Goal: Transaction & Acquisition: Purchase product/service

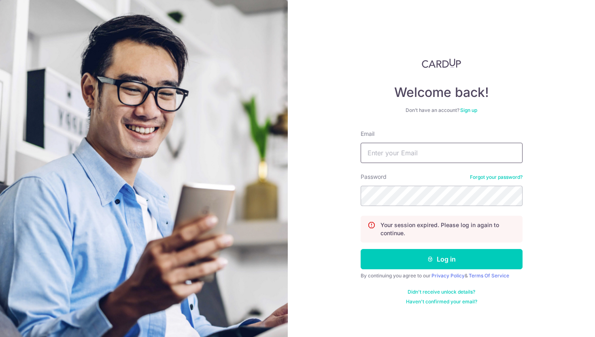
click at [426, 158] on input "Email" at bounding box center [442, 153] width 162 height 20
type input "[EMAIL_ADDRESS][DOMAIN_NAME]"
click at [361, 249] on button "Log in" at bounding box center [442, 259] width 162 height 20
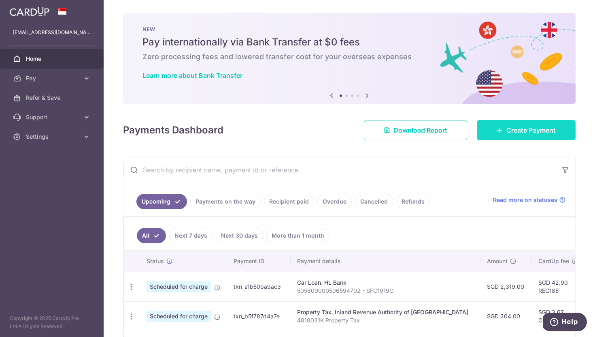
click at [518, 127] on span "Create Payment" at bounding box center [531, 130] width 49 height 10
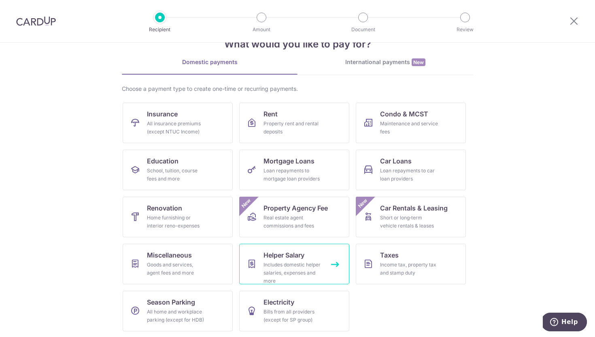
scroll to position [26, 0]
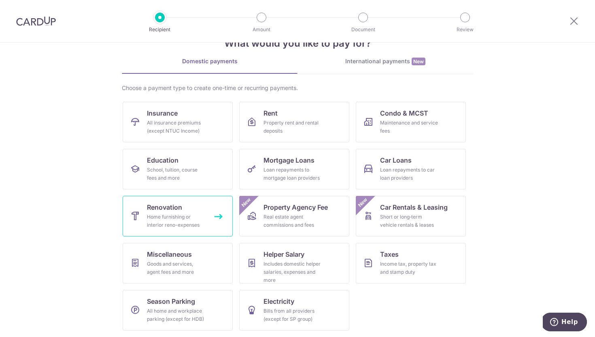
click at [173, 217] on div "Home furnishing or interior reno-expenses" at bounding box center [176, 221] width 58 height 16
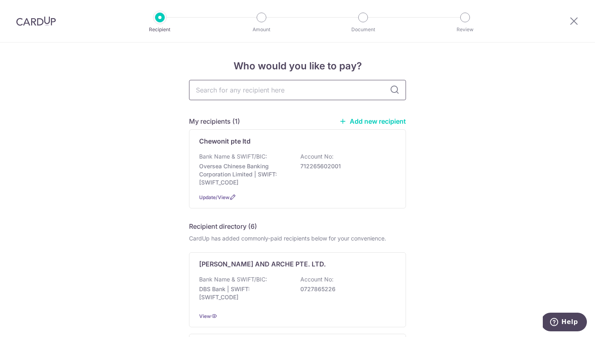
click at [281, 87] on input "text" at bounding box center [297, 90] width 217 height 20
type input "smart door"
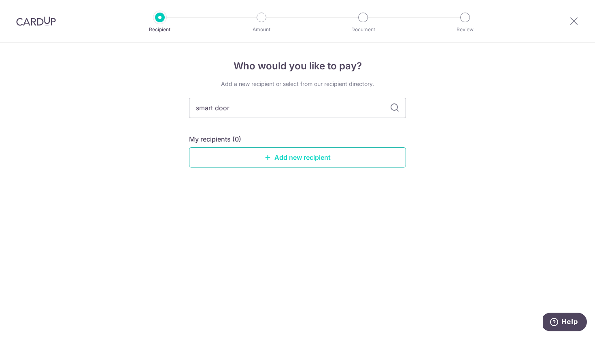
click at [296, 154] on link "Add new recipient" at bounding box center [297, 157] width 217 height 20
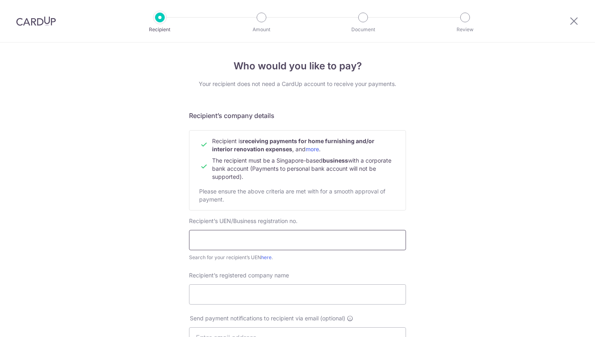
scroll to position [30, 0]
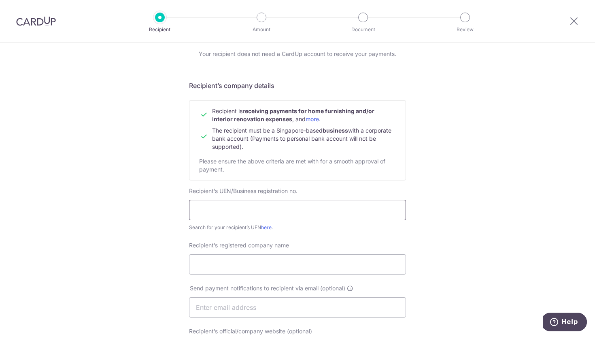
click at [281, 215] on input "text" at bounding box center [297, 210] width 217 height 20
type input "201537188N"
click at [298, 254] on input "Recipient’s registered company name" at bounding box center [297, 264] width 217 height 20
type input "Smart Door Pte Ltd"
click at [301, 305] on input "text" at bounding box center [297, 307] width 217 height 20
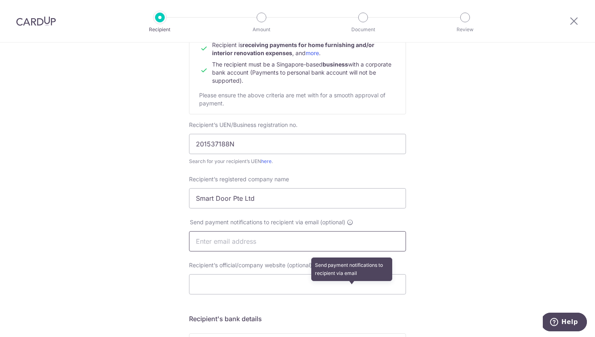
scroll to position [96, 0]
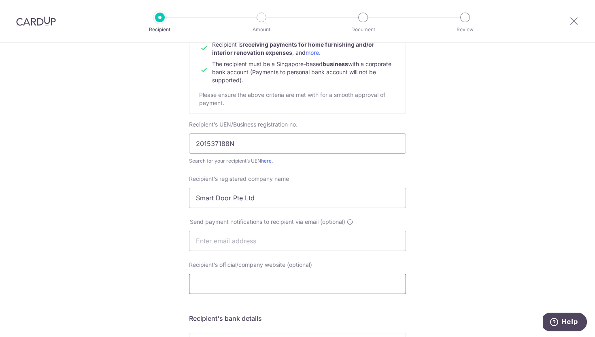
click at [345, 282] on input "Recipient’s official/company website (optional)" at bounding box center [297, 283] width 217 height 20
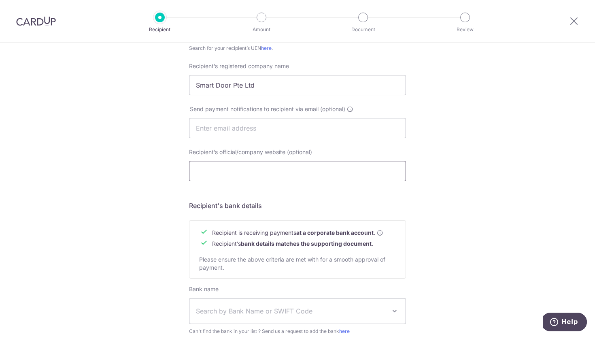
scroll to position [218, 0]
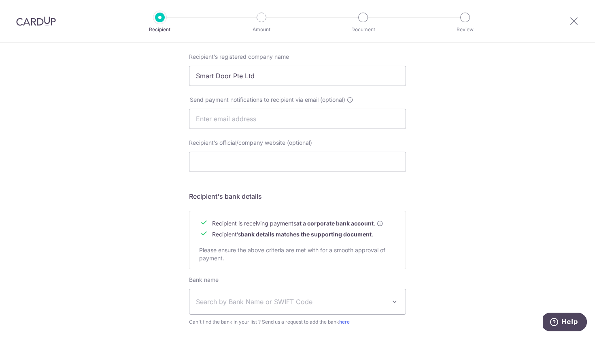
click at [305, 294] on span "Search by Bank Name or SWIFT Code" at bounding box center [298, 301] width 216 height 25
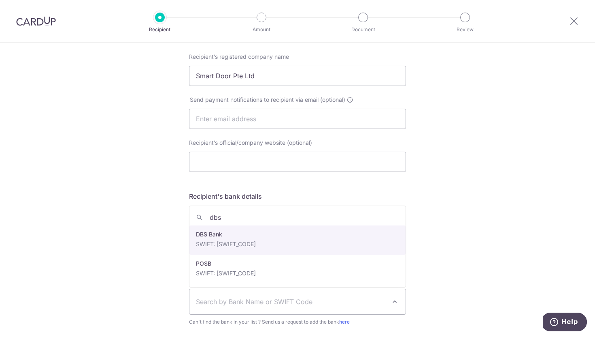
type input "dbs"
select select "6"
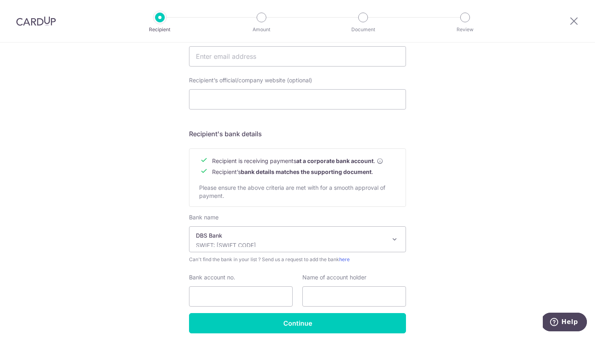
scroll to position [315, 0]
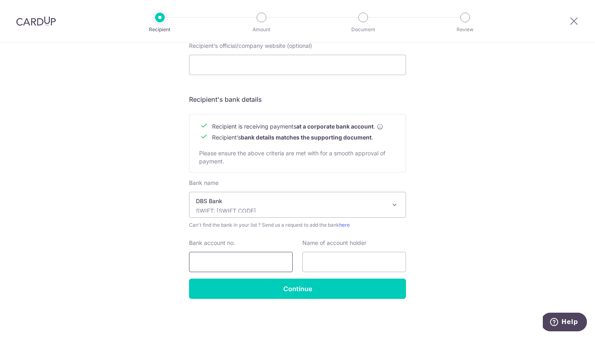
click at [258, 258] on input "Bank account no." at bounding box center [241, 261] width 104 height 20
type input "0199068476"
click at [336, 259] on input "text" at bounding box center [355, 261] width 104 height 20
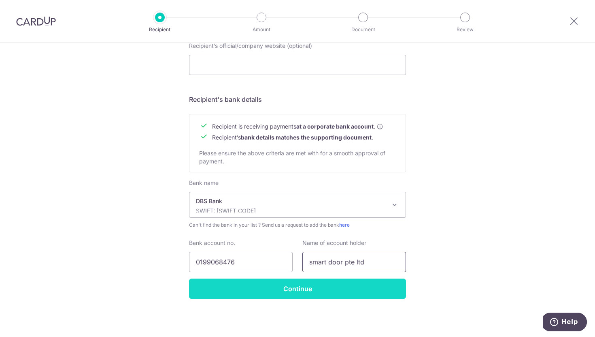
type input "smart door pte ltd"
click at [353, 287] on input "Continue" at bounding box center [297, 288] width 217 height 20
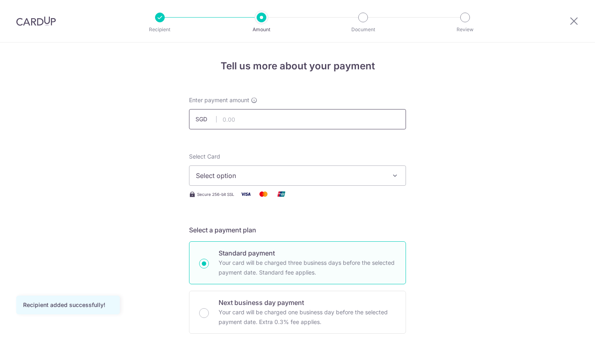
click at [272, 119] on input "text" at bounding box center [297, 119] width 217 height 20
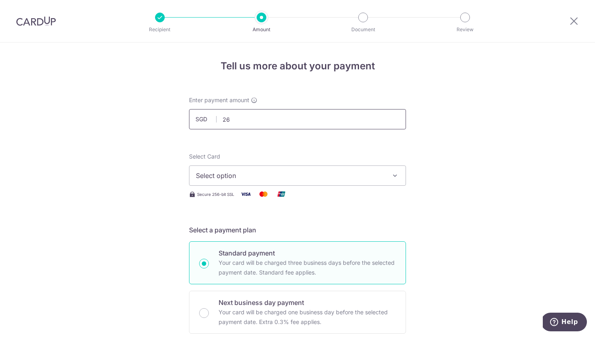
type input "2"
type input "5,200.00"
click at [390, 171] on button "Select option" at bounding box center [297, 175] width 217 height 20
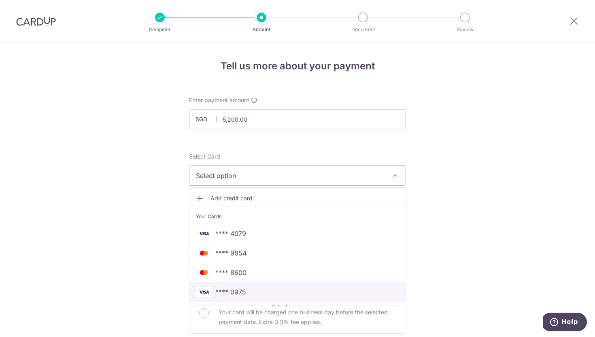
click at [271, 290] on span "**** 0975" at bounding box center [297, 292] width 203 height 10
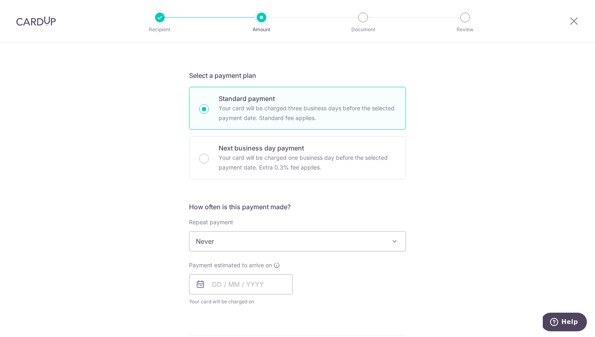
scroll to position [171, 0]
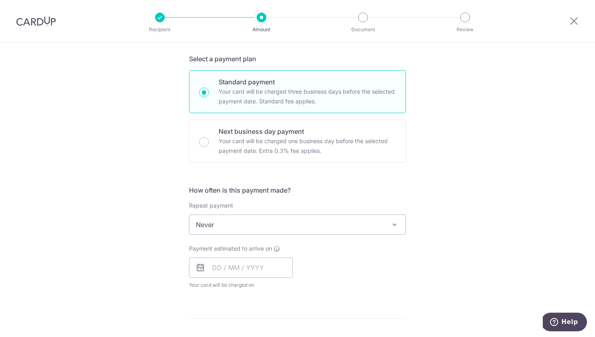
click at [320, 232] on span "Never" at bounding box center [298, 224] width 216 height 19
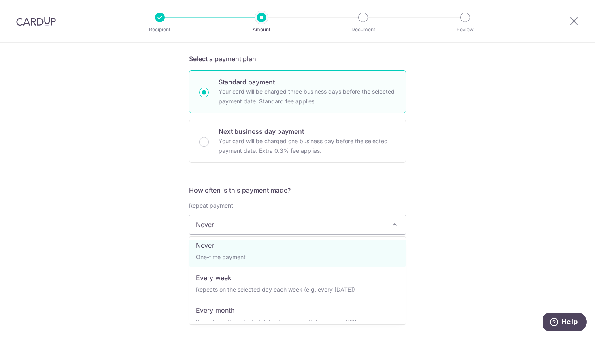
scroll to position [0, 0]
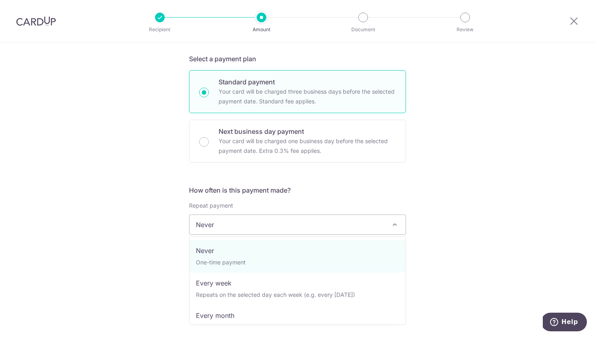
click at [431, 208] on div "Tell us more about your payment Enter payment amount SGD 5,200.00 5200.00 Recip…" at bounding box center [297, 265] width 595 height 787
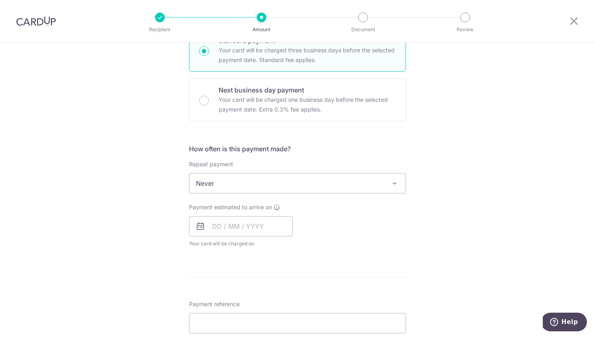
scroll to position [221, 0]
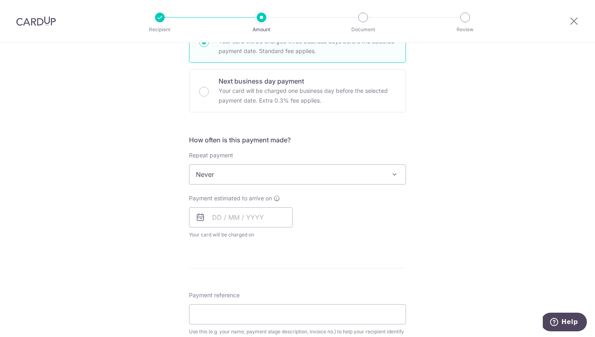
click at [243, 172] on span "Never" at bounding box center [298, 173] width 216 height 19
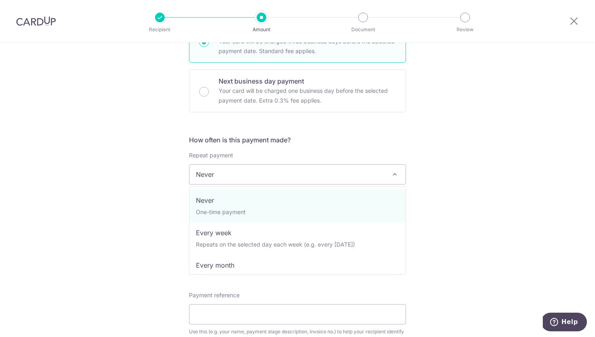
click at [424, 217] on div "Tell us more about your payment Enter payment amount SGD 5,200.00 5200.00 Recip…" at bounding box center [297, 214] width 595 height 787
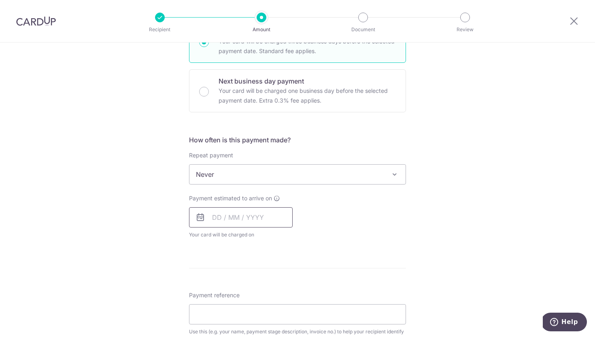
click at [233, 220] on input "text" at bounding box center [241, 217] width 104 height 20
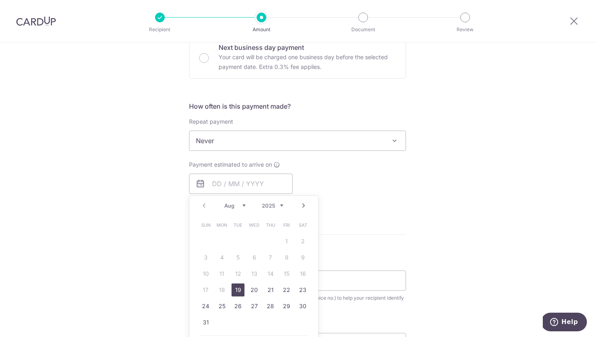
click at [234, 289] on link "19" at bounding box center [238, 289] width 13 height 13
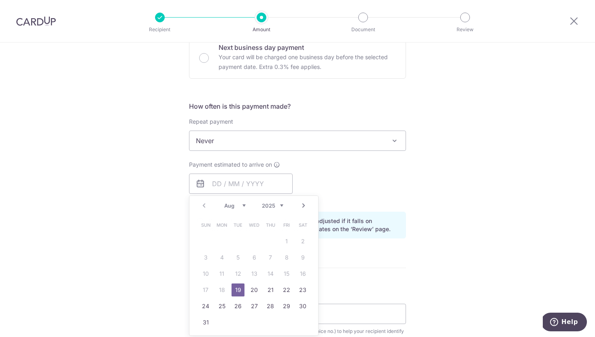
type input "[DATE]"
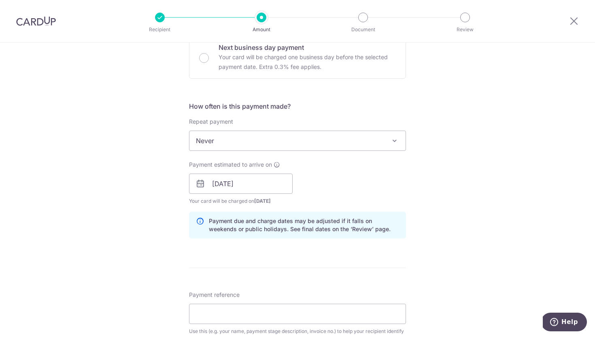
click at [403, 194] on div "Payment estimated to arrive on 19/08/2025 Prev Next Aug Sep Oct Nov Dec 2025 20…" at bounding box center [297, 182] width 227 height 45
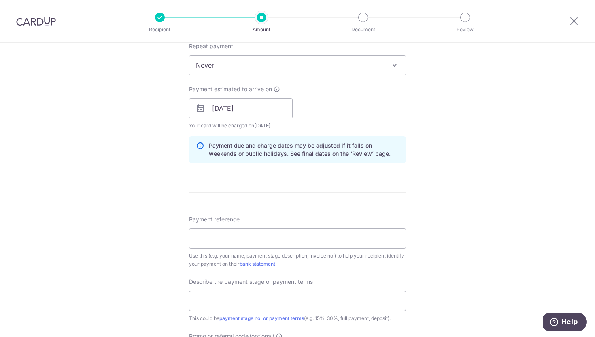
scroll to position [343, 0]
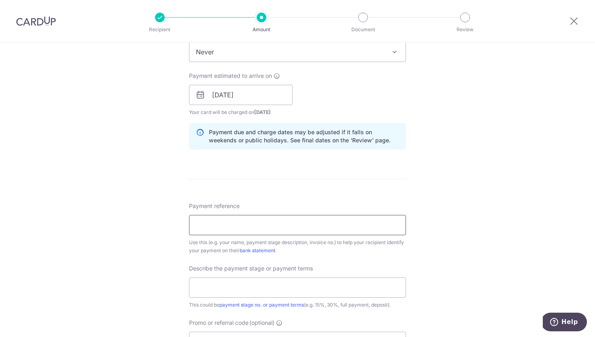
click at [325, 216] on input "Payment reference" at bounding box center [297, 225] width 217 height 20
type input "SD 6009"
click at [351, 190] on form "Enter payment amount SGD 5,200.00 5200.00 Recipient added successfully! Select …" at bounding box center [297, 117] width 217 height 729
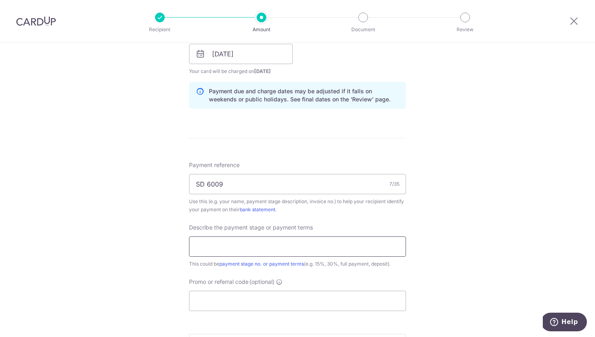
scroll to position [386, 0]
click at [285, 245] on input "text" at bounding box center [297, 245] width 217 height 20
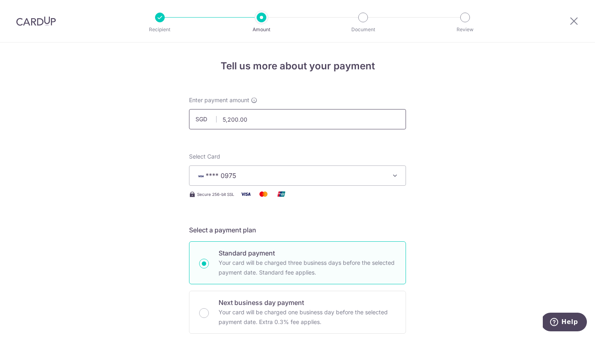
type input "Full payment"
click at [259, 118] on input "5,200.00" at bounding box center [297, 119] width 217 height 20
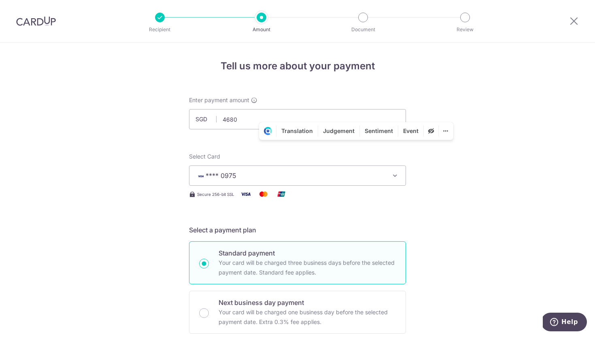
type input "4,680.00"
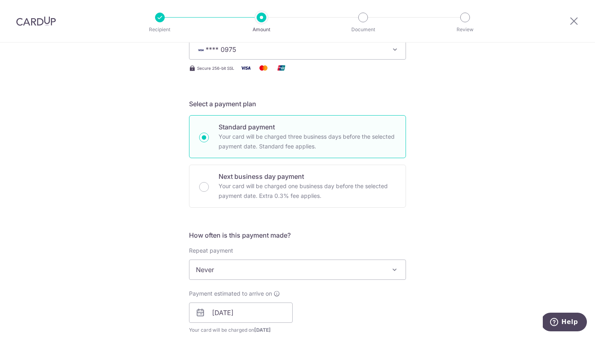
scroll to position [173, 0]
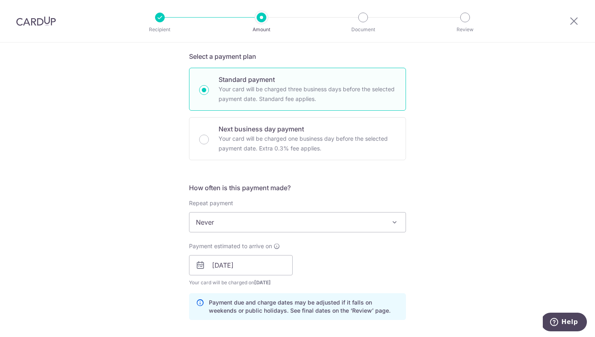
click at [373, 216] on span "Never" at bounding box center [298, 221] width 216 height 19
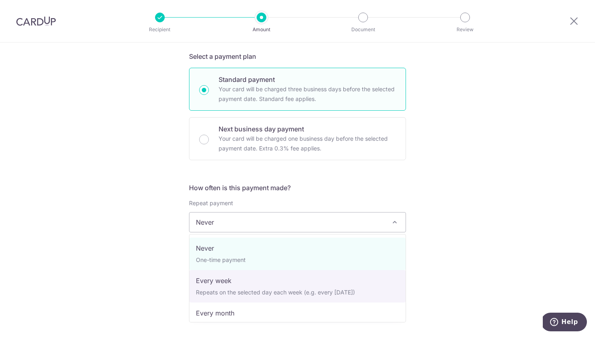
select select "2"
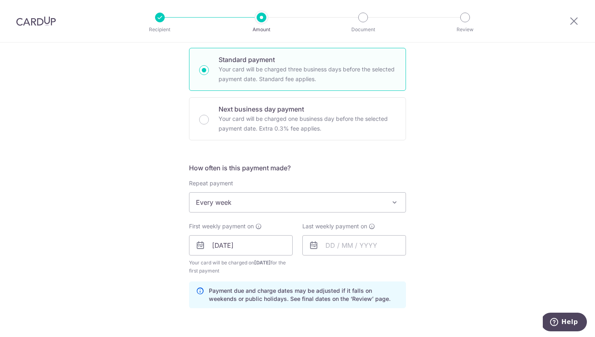
scroll to position [198, 0]
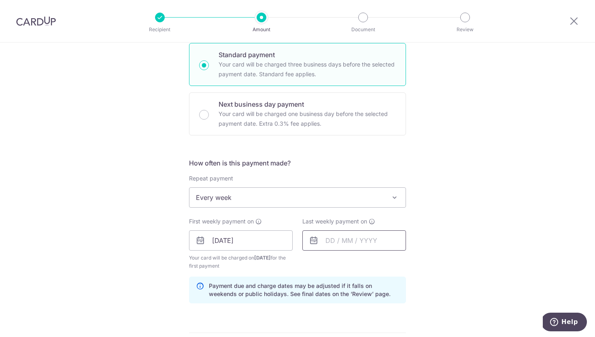
click at [375, 242] on input "text" at bounding box center [355, 240] width 104 height 20
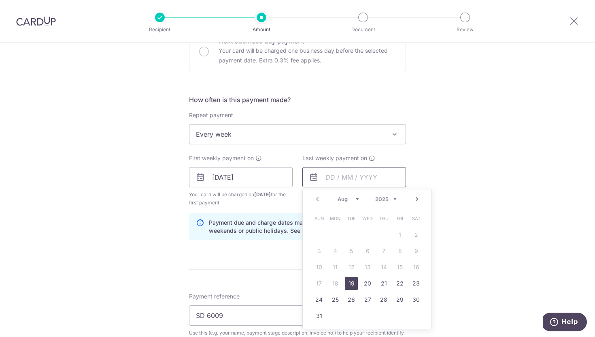
scroll to position [265, 0]
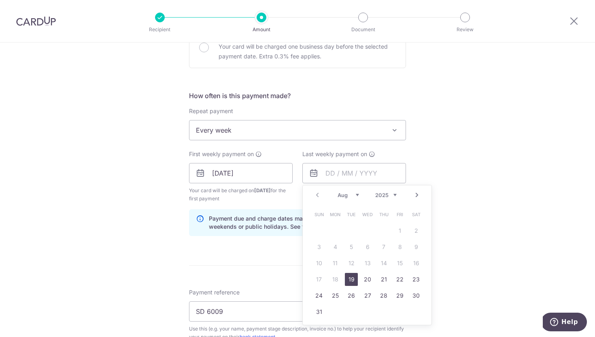
click at [352, 279] on link "19" at bounding box center [351, 279] width 13 height 13
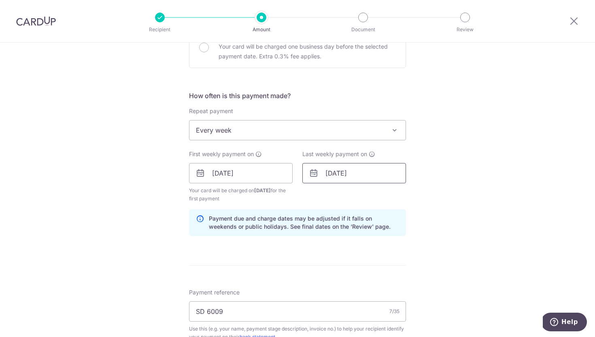
click at [341, 174] on input "[DATE]" at bounding box center [355, 173] width 104 height 20
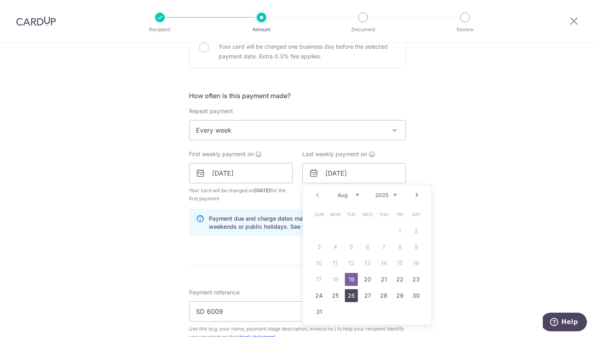
click at [352, 296] on link "26" at bounding box center [351, 295] width 13 height 13
type input "[DATE]"
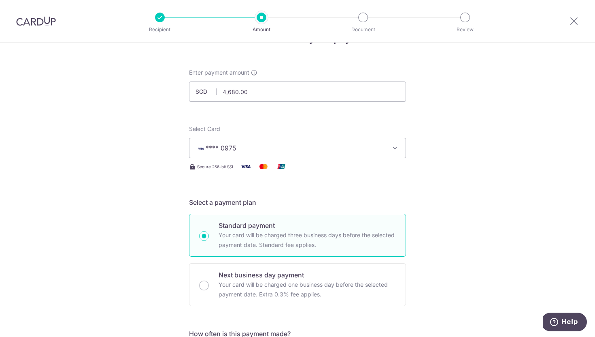
scroll to position [0, 0]
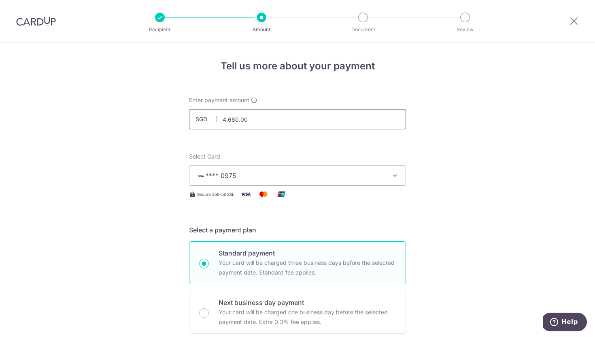
click at [307, 121] on input "4,680.00" at bounding box center [297, 119] width 217 height 20
click at [277, 120] on input "4,680.00" at bounding box center [297, 119] width 217 height 20
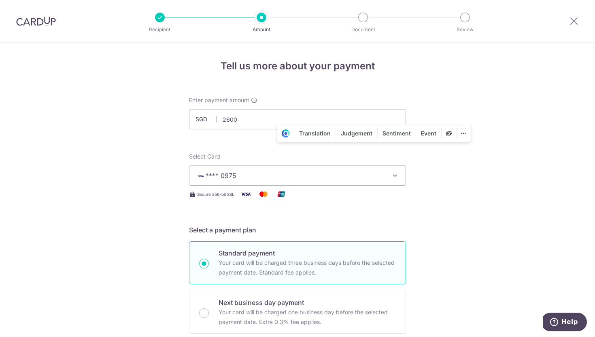
type input "2,600.00"
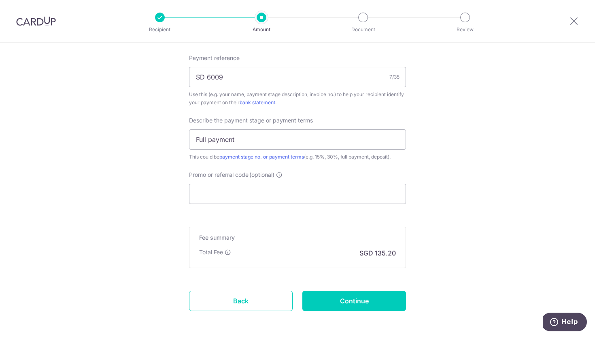
scroll to position [502, 0]
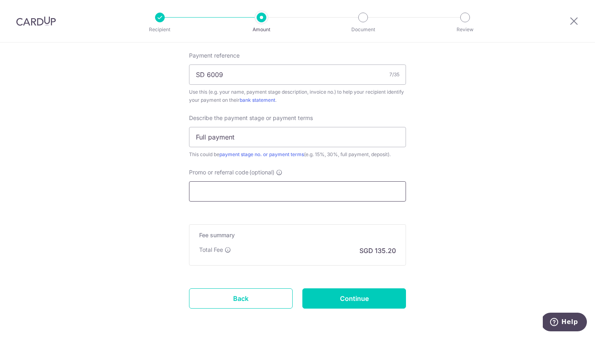
click at [349, 194] on input "Promo or referral code (optional)" at bounding box center [297, 191] width 217 height 20
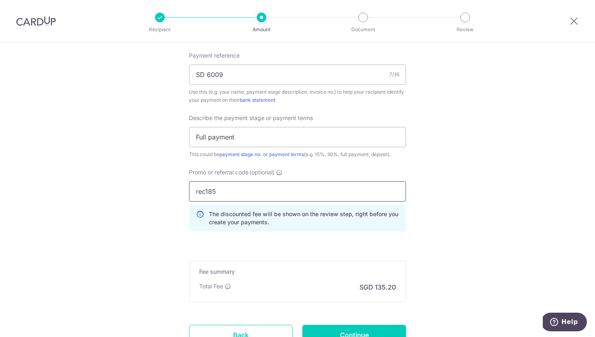
type input "rec185"
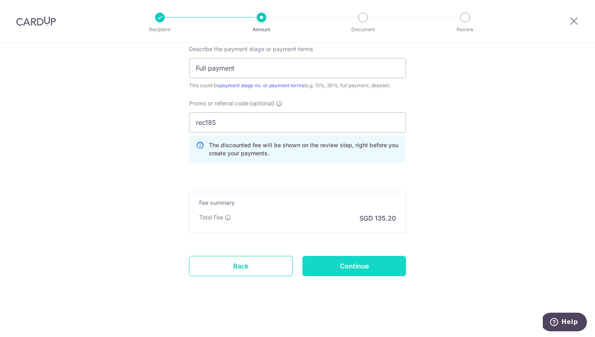
click at [367, 269] on input "Continue" at bounding box center [355, 266] width 104 height 20
type input "Create Schedule"
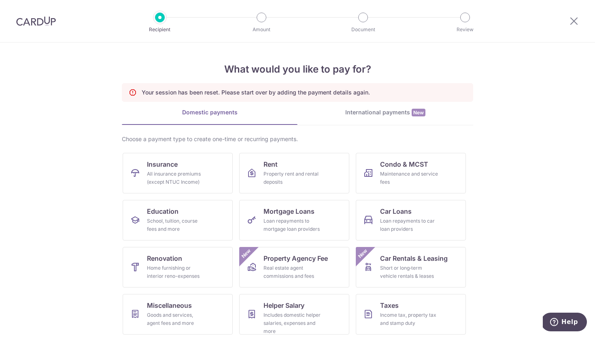
scroll to position [51, 0]
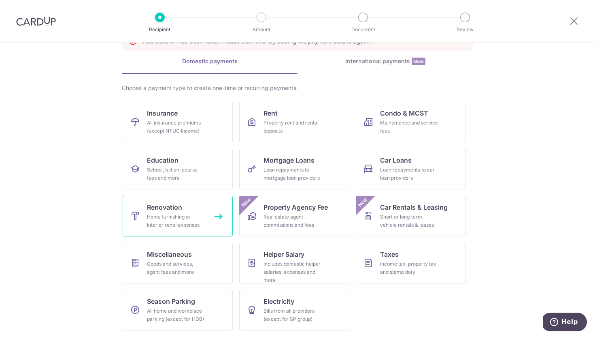
click at [192, 210] on link "Renovation Home furnishing or interior reno-expenses" at bounding box center [178, 216] width 110 height 40
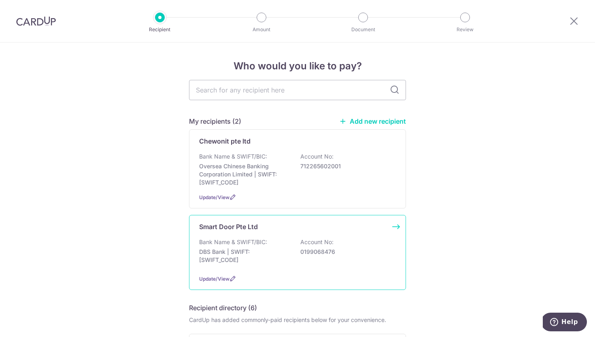
click at [297, 242] on div "Bank Name & SWIFT/BIC: DBS Bank | SWIFT: [SWIFT_CODE] Account No: 0199068476" at bounding box center [297, 253] width 197 height 30
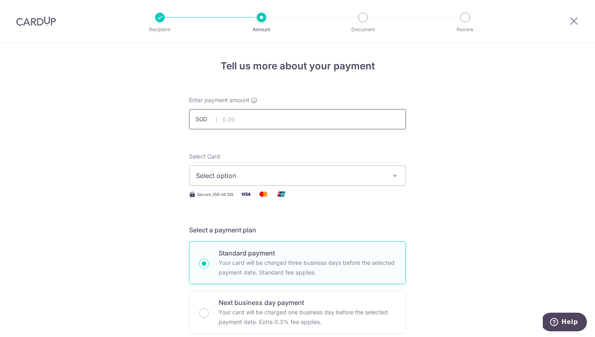
click at [313, 119] on input "text" at bounding box center [297, 119] width 217 height 20
type input "2"
type input "4,680.00"
click at [329, 176] on span "Select option" at bounding box center [290, 175] width 189 height 10
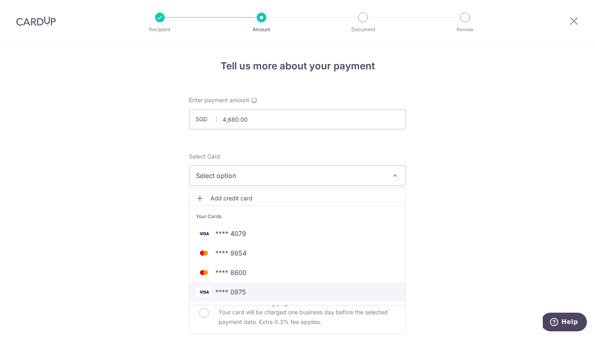
click at [257, 286] on link "**** 0975" at bounding box center [298, 291] width 216 height 19
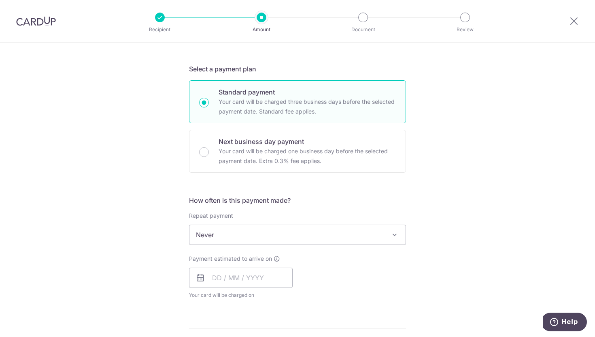
scroll to position [213, 0]
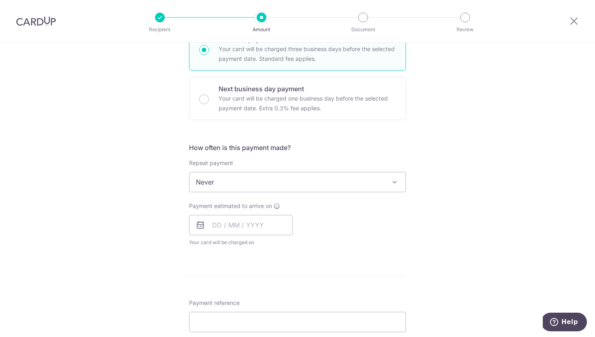
click at [359, 179] on span "Never" at bounding box center [298, 181] width 216 height 19
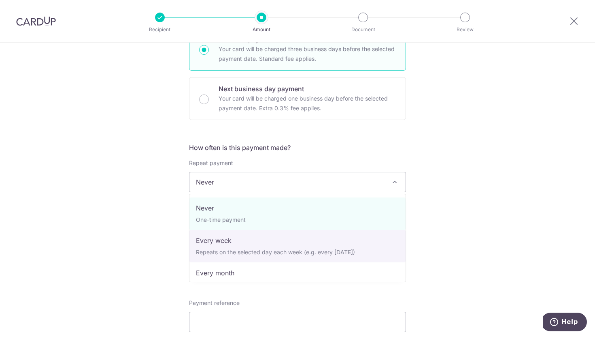
select select "2"
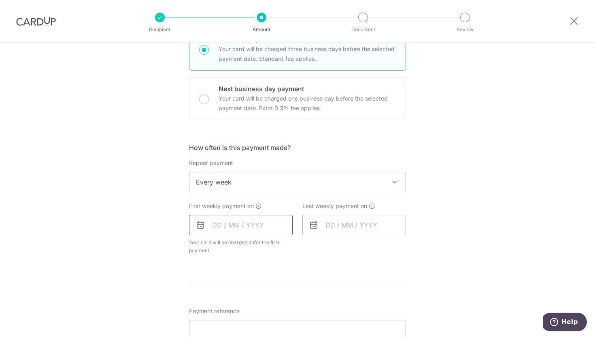
click at [234, 228] on input "text" at bounding box center [241, 225] width 104 height 20
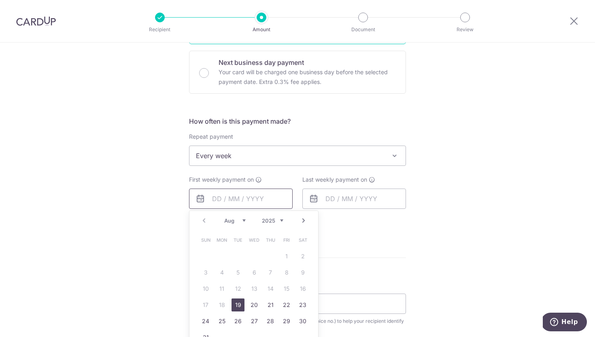
scroll to position [246, 0]
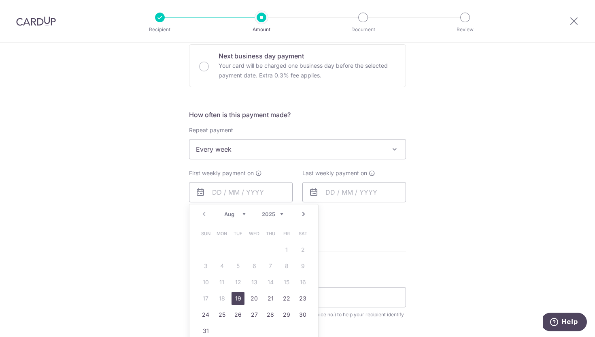
click at [241, 298] on link "19" at bounding box center [238, 298] width 13 height 13
type input "19/08/2025"
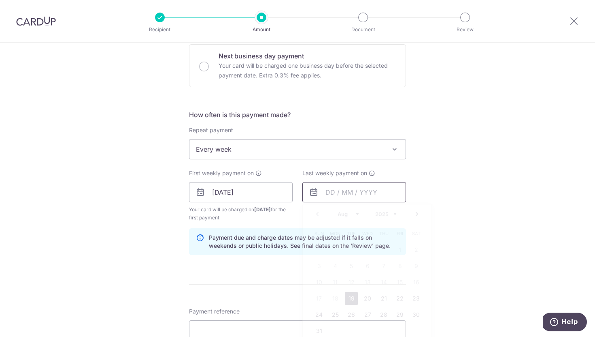
click at [326, 191] on input "text" at bounding box center [355, 192] width 104 height 20
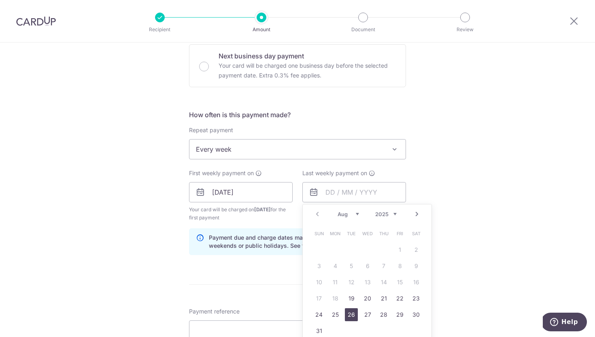
click at [349, 311] on link "26" at bounding box center [351, 314] width 13 height 13
type input "26/08/2025"
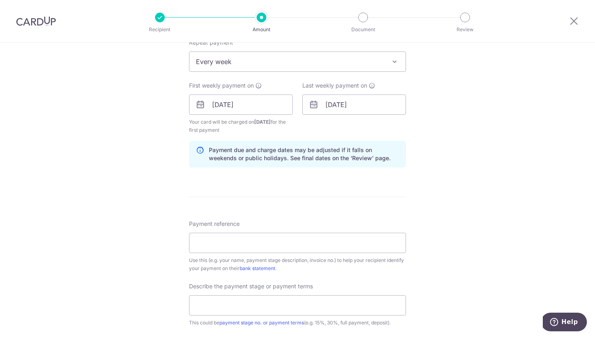
scroll to position [354, 0]
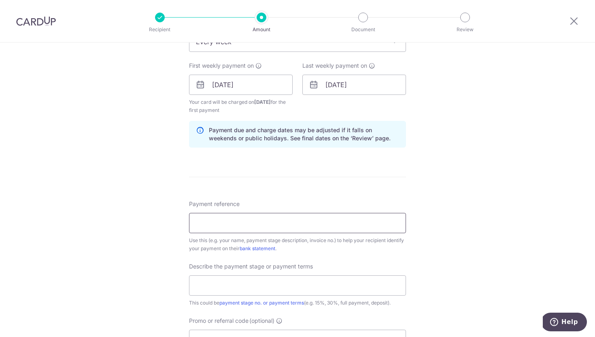
click at [347, 222] on input "Payment reference" at bounding box center [297, 223] width 217 height 20
type input "SD 6009"
click at [385, 251] on div "Use this (e.g. your name, payment stage description, invoice no.) to help your …" at bounding box center [297, 244] width 217 height 16
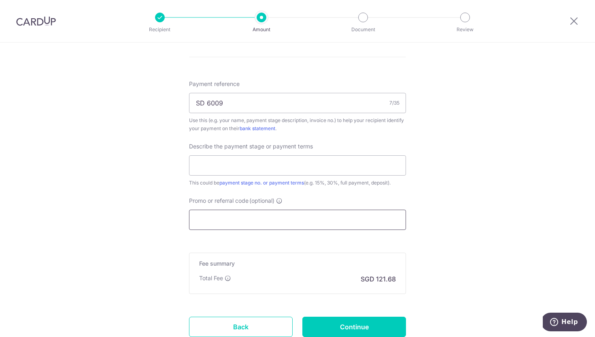
scroll to position [474, 0]
click at [332, 158] on input "text" at bounding box center [297, 164] width 217 height 20
type input "90%"
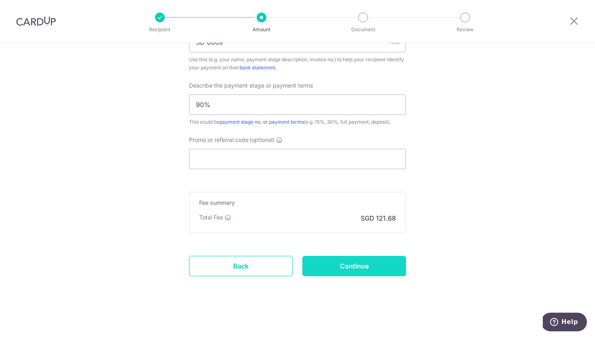
click at [375, 256] on input "Continue" at bounding box center [355, 266] width 104 height 20
type input "Create Schedule"
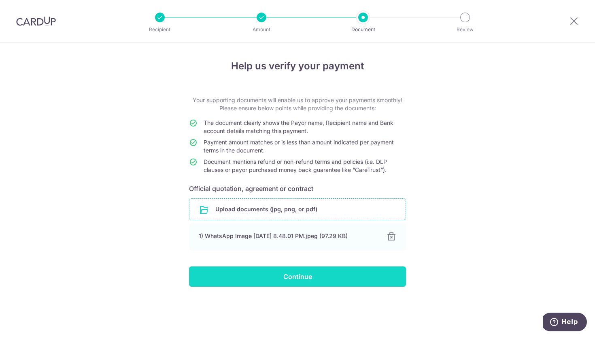
click at [309, 273] on input "Continue" at bounding box center [297, 276] width 217 height 20
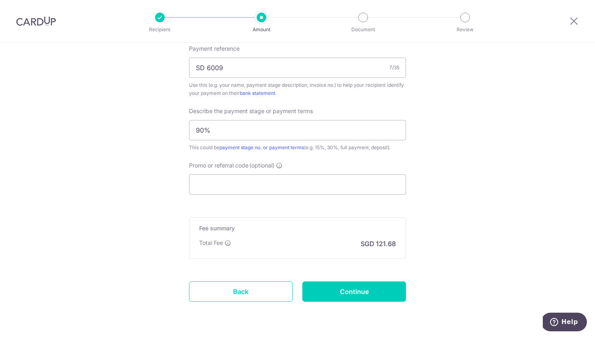
scroll to position [465, 0]
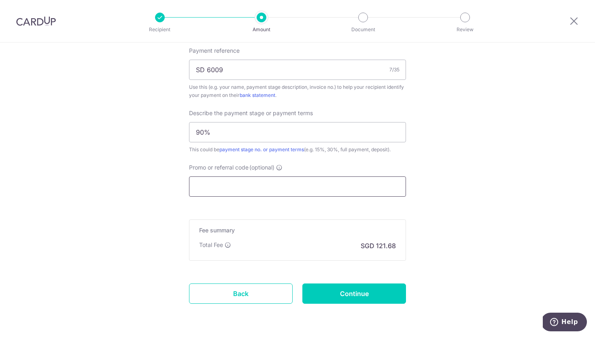
click at [297, 181] on input "Promo or referral code (optional)" at bounding box center [297, 186] width 217 height 20
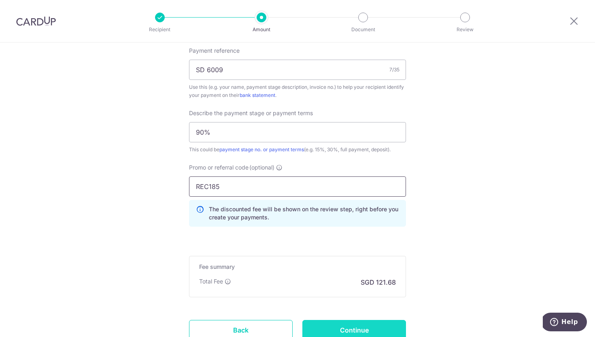
type input "REC185"
click at [349, 324] on input "Continue" at bounding box center [355, 330] width 104 height 20
type input "Update Schedule"
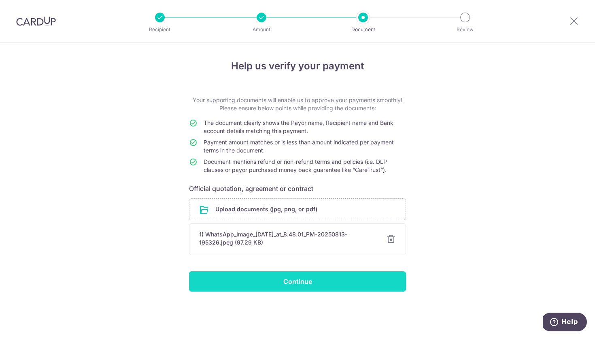
click at [308, 286] on input "Continue" at bounding box center [297, 281] width 217 height 20
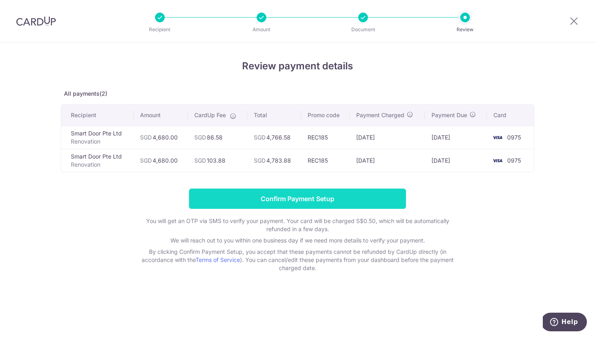
click at [344, 196] on input "Confirm Payment Setup" at bounding box center [297, 198] width 217 height 20
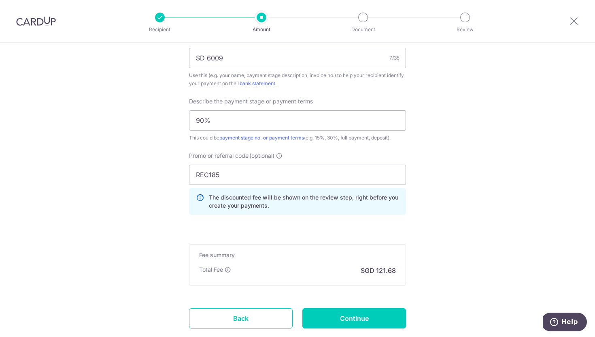
scroll to position [535, 0]
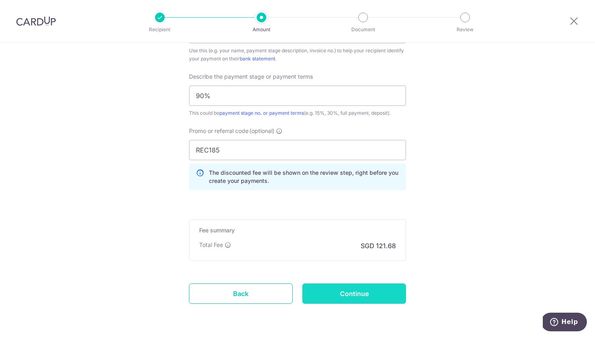
click at [347, 293] on input "Continue" at bounding box center [355, 293] width 104 height 20
type input "Update Schedule"
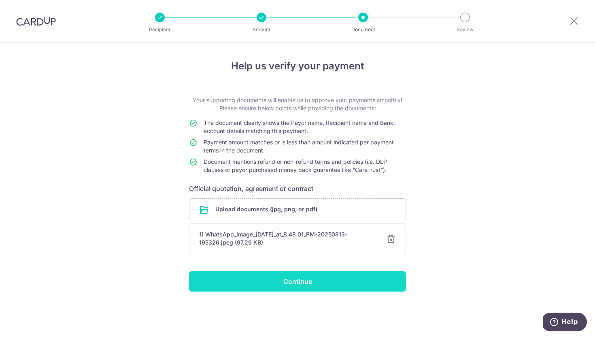
click at [335, 282] on input "Continue" at bounding box center [297, 281] width 217 height 20
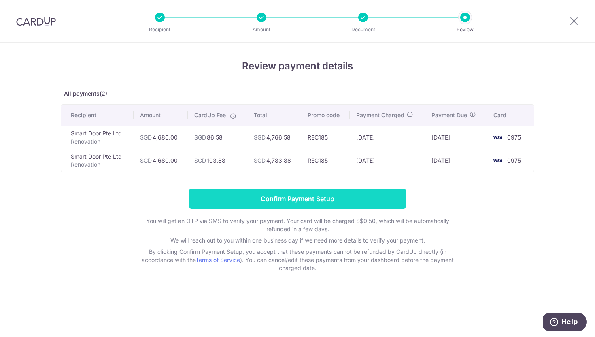
click at [319, 192] on input "Confirm Payment Setup" at bounding box center [297, 198] width 217 height 20
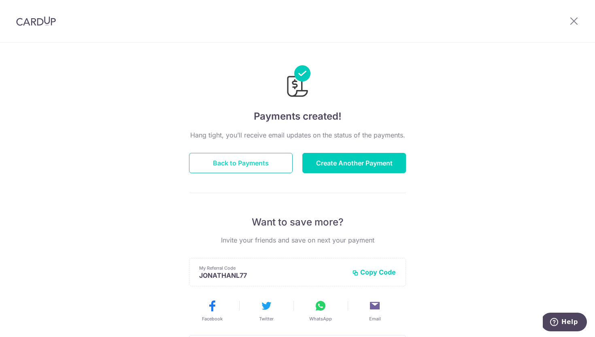
click at [257, 161] on button "Back to Payments" at bounding box center [241, 163] width 104 height 20
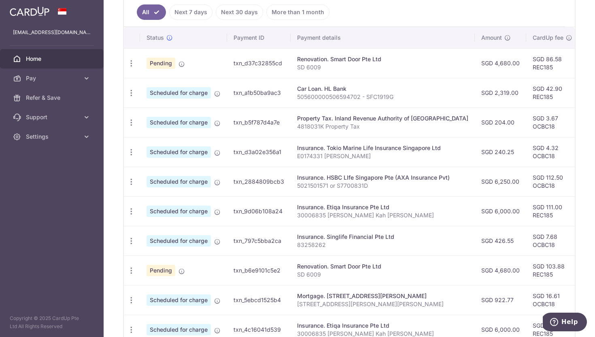
scroll to position [266, 0]
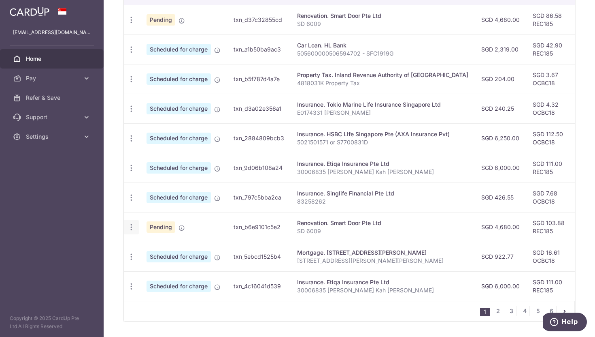
click at [128, 24] on icon "button" at bounding box center [131, 20] width 9 height 9
click at [179, 248] on span "Update payment" at bounding box center [174, 249] width 55 height 10
radio input "true"
type input "4,680.00"
type input "[DATE]"
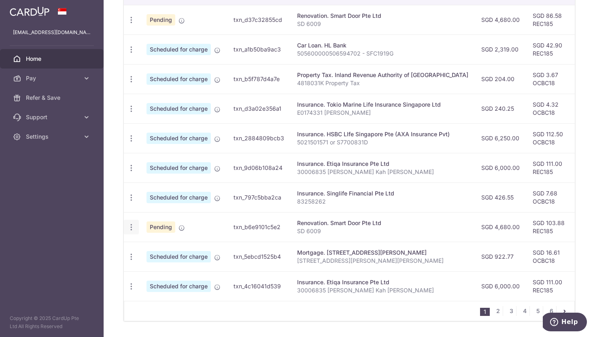
type input "SD 6009"
type input "90%"
type input "REC185"
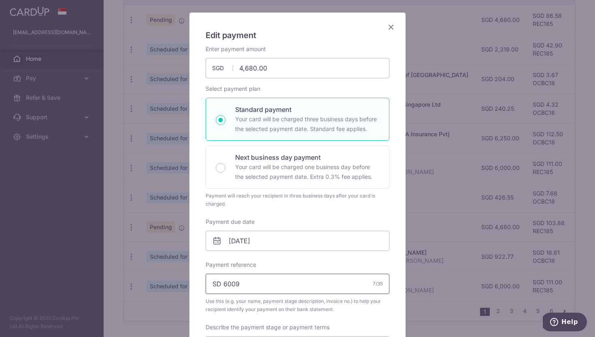
scroll to position [33, 0]
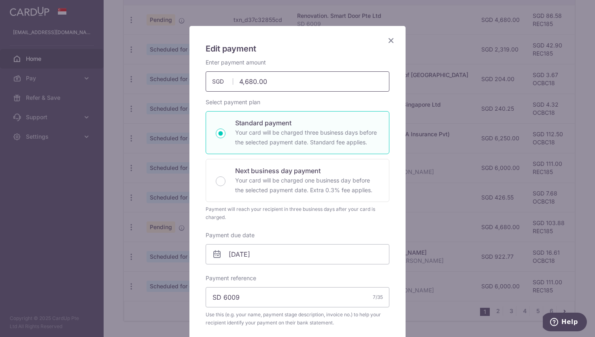
click at [275, 80] on input "4,680.00" at bounding box center [298, 81] width 184 height 20
click at [250, 81] on input "4,680.00" at bounding box center [298, 81] width 184 height 20
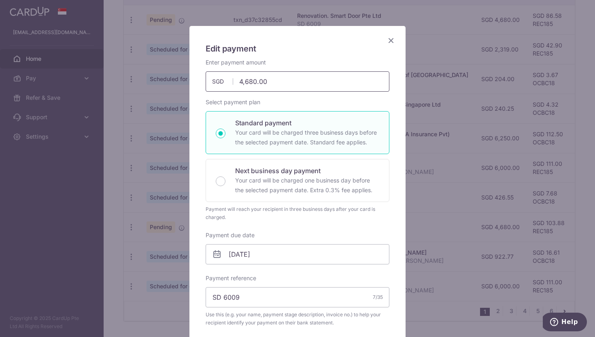
click at [250, 81] on input "4,680.00" at bounding box center [298, 81] width 184 height 20
type input "600.00"
click at [339, 231] on div "Payment due date 26/08/2025 Your card will be charged on" at bounding box center [298, 247] width 184 height 33
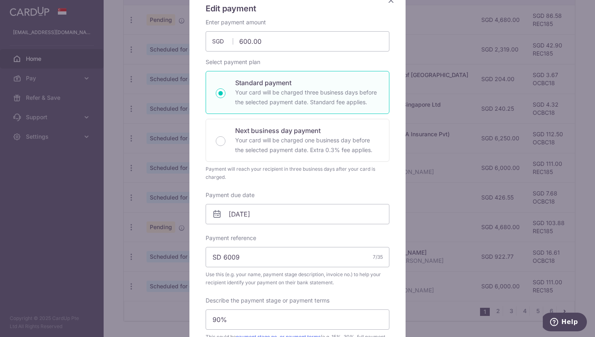
scroll to position [162, 0]
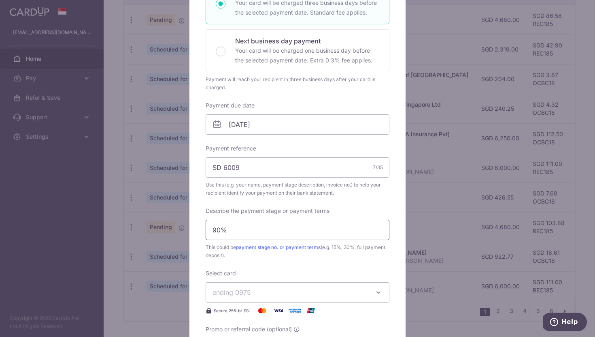
click at [252, 229] on input "90%" at bounding box center [298, 229] width 184 height 20
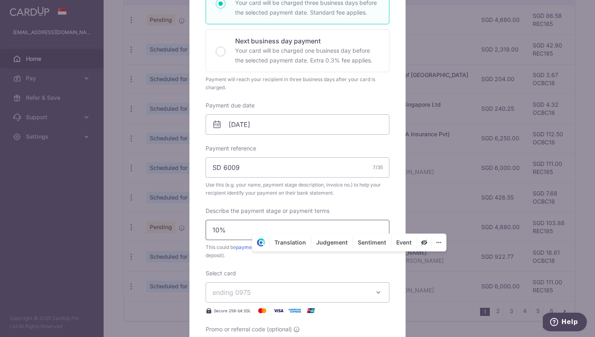
type input "10%"
click at [254, 271] on div "Select card ending 0975 **** 4079 **** 9854 **** 8600 **** 0975 Secure 256-bit …" at bounding box center [298, 292] width 184 height 46
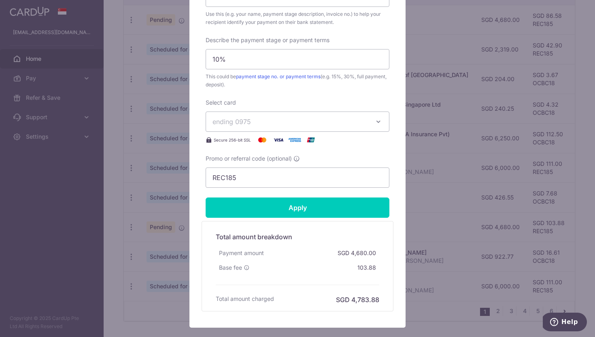
scroll to position [382, 0]
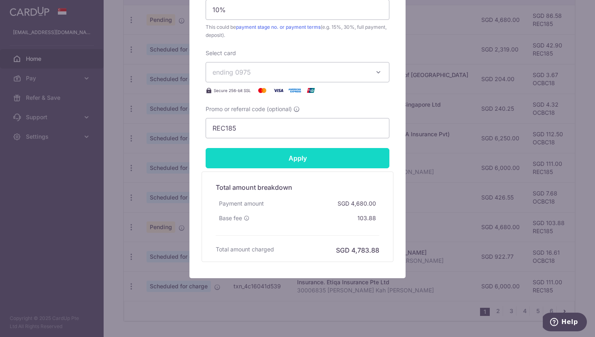
click at [322, 160] on input "Apply" at bounding box center [298, 158] width 184 height 20
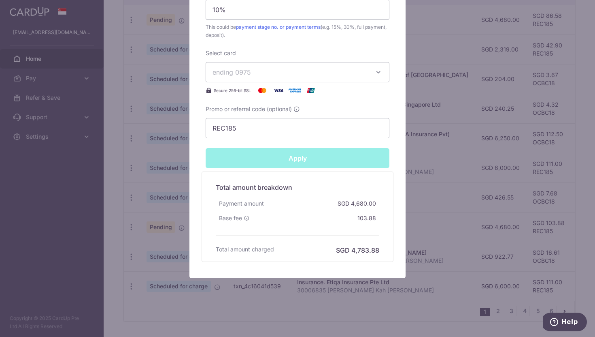
type input "Successfully Applied"
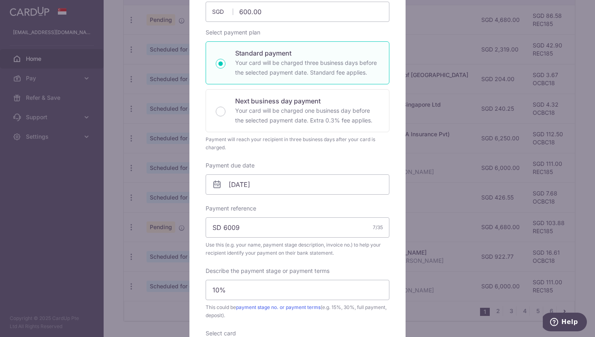
scroll to position [0, 0]
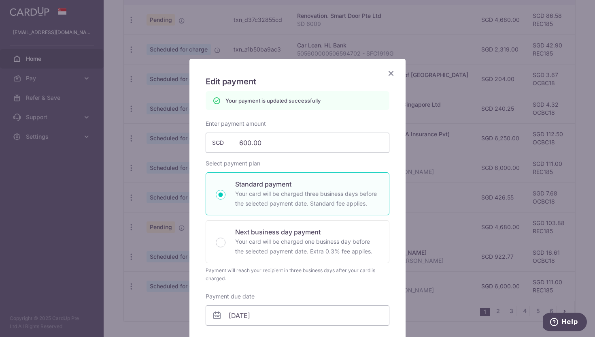
click at [392, 73] on icon "Close" at bounding box center [391, 73] width 10 height 10
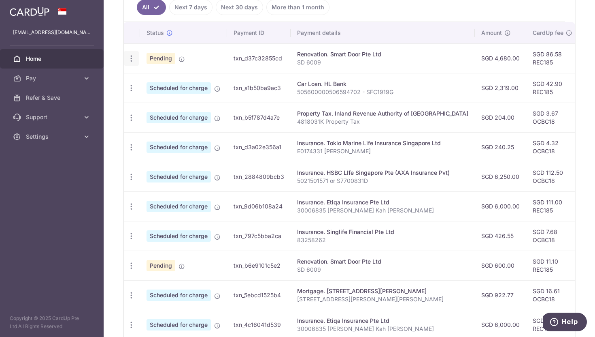
click at [134, 57] on icon "button" at bounding box center [131, 58] width 9 height 9
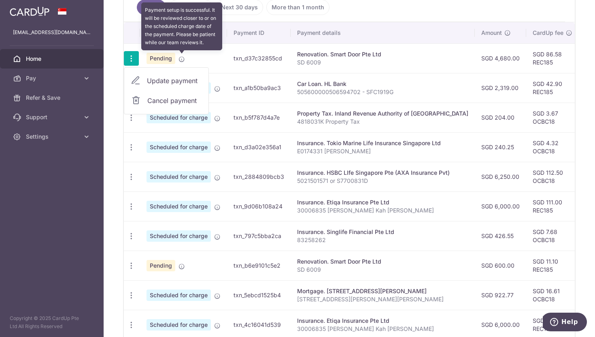
click at [181, 60] on icon at bounding box center [182, 59] width 6 height 6
